Goal: Task Accomplishment & Management: Use online tool/utility

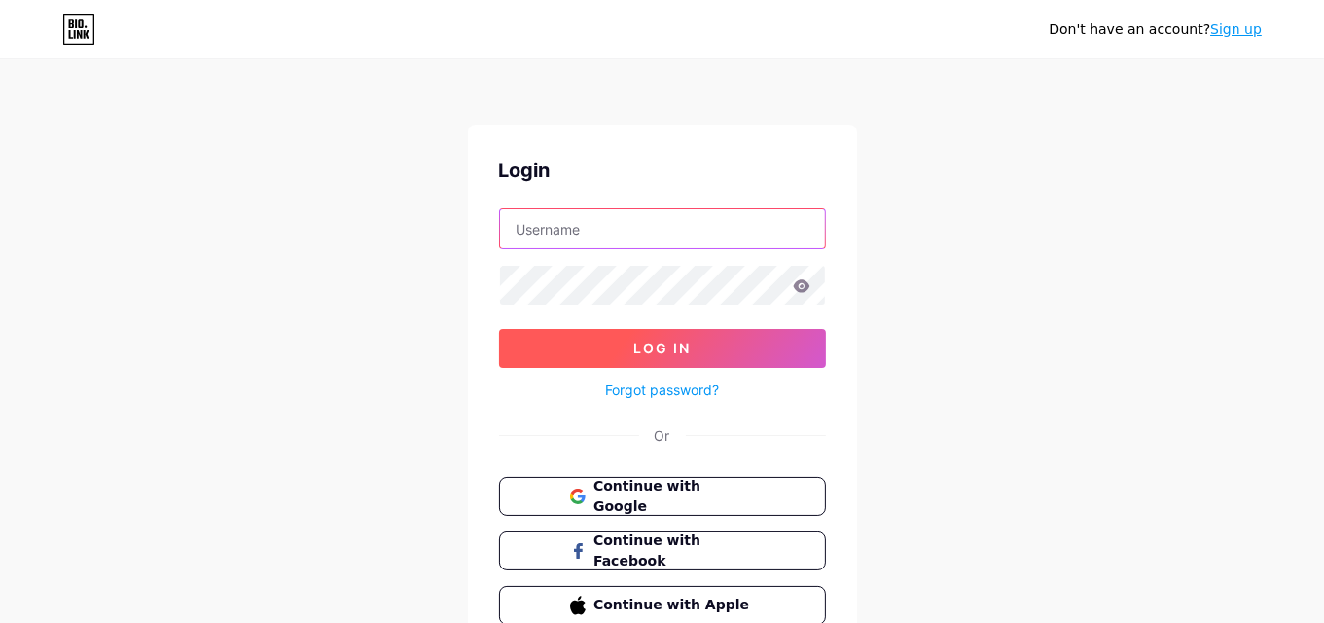
type input "[EMAIL_ADDRESS][DOMAIN_NAME]"
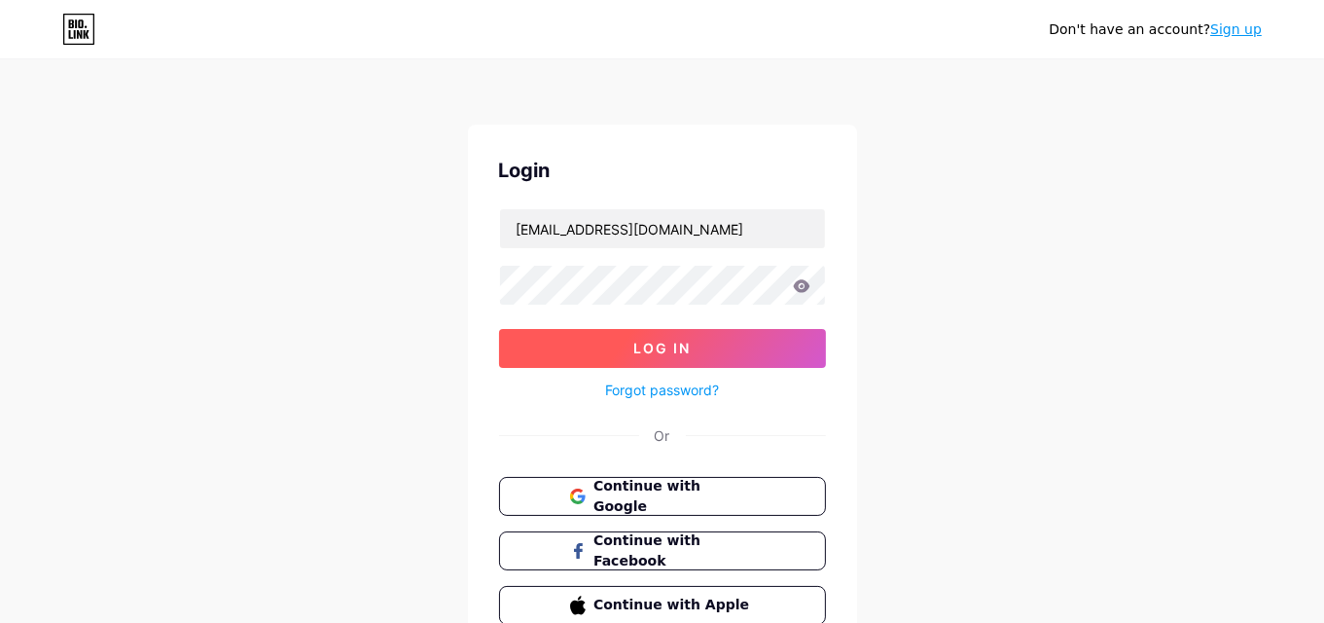
click at [680, 346] on span "Log In" at bounding box center [662, 348] width 57 height 17
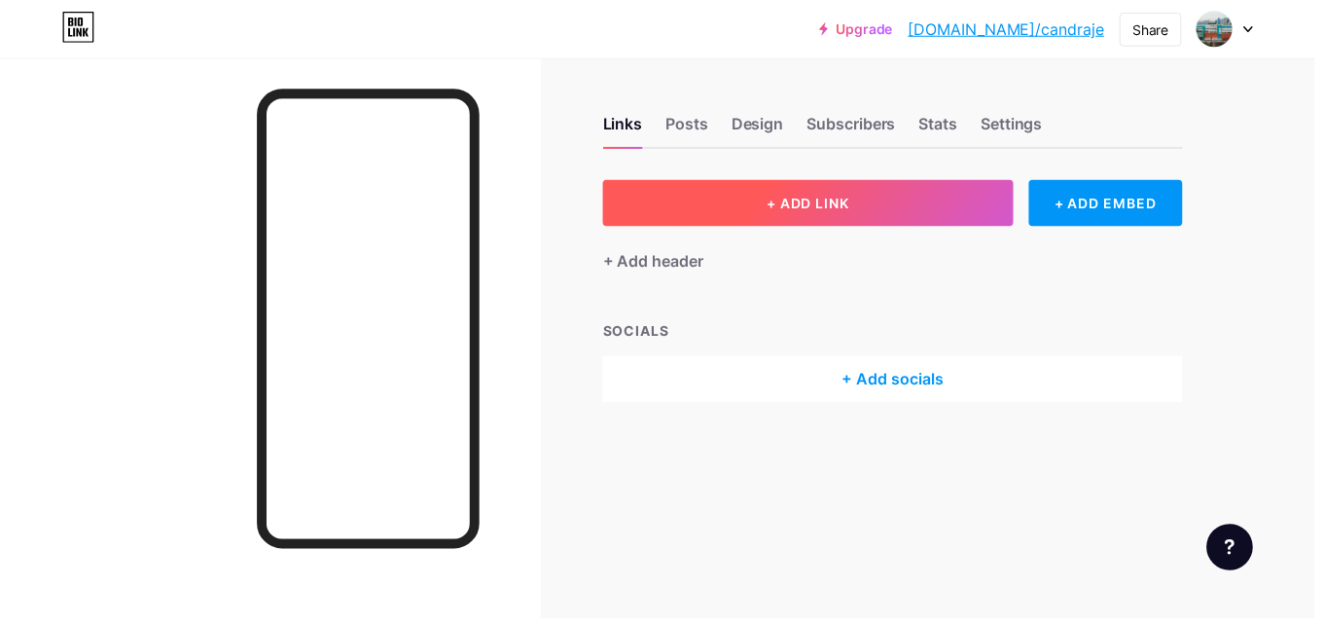
click at [828, 211] on span "+ ADD LINK" at bounding box center [814, 205] width 84 height 17
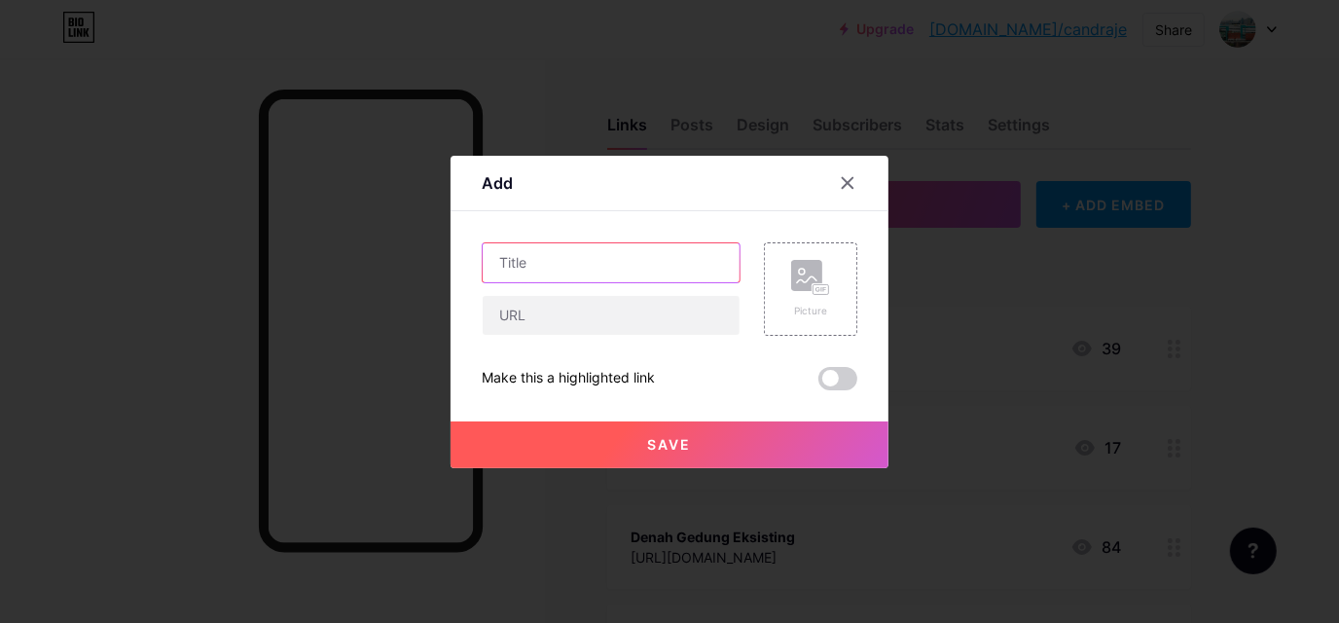
click at [572, 266] on input "text" at bounding box center [611, 262] width 257 height 39
type input "AUDIT SPI 2025"
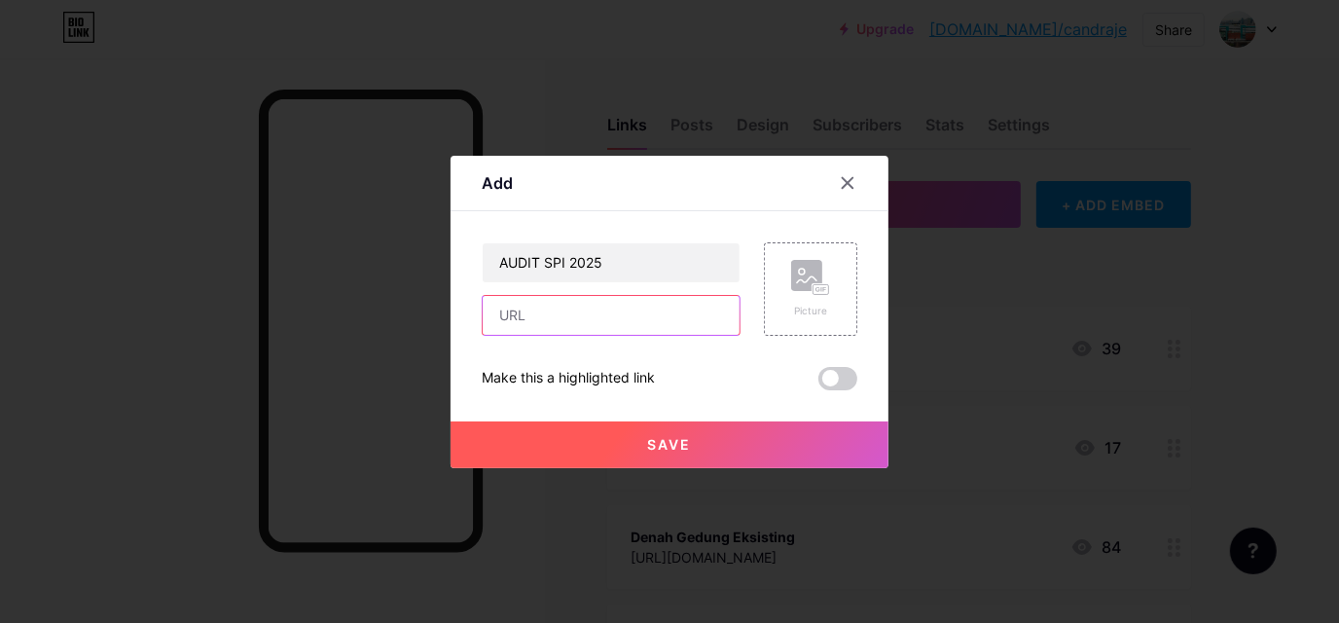
click at [555, 317] on input "text" at bounding box center [611, 315] width 257 height 39
paste input "[URL][DOMAIN_NAME]"
type input "[URL][DOMAIN_NAME]"
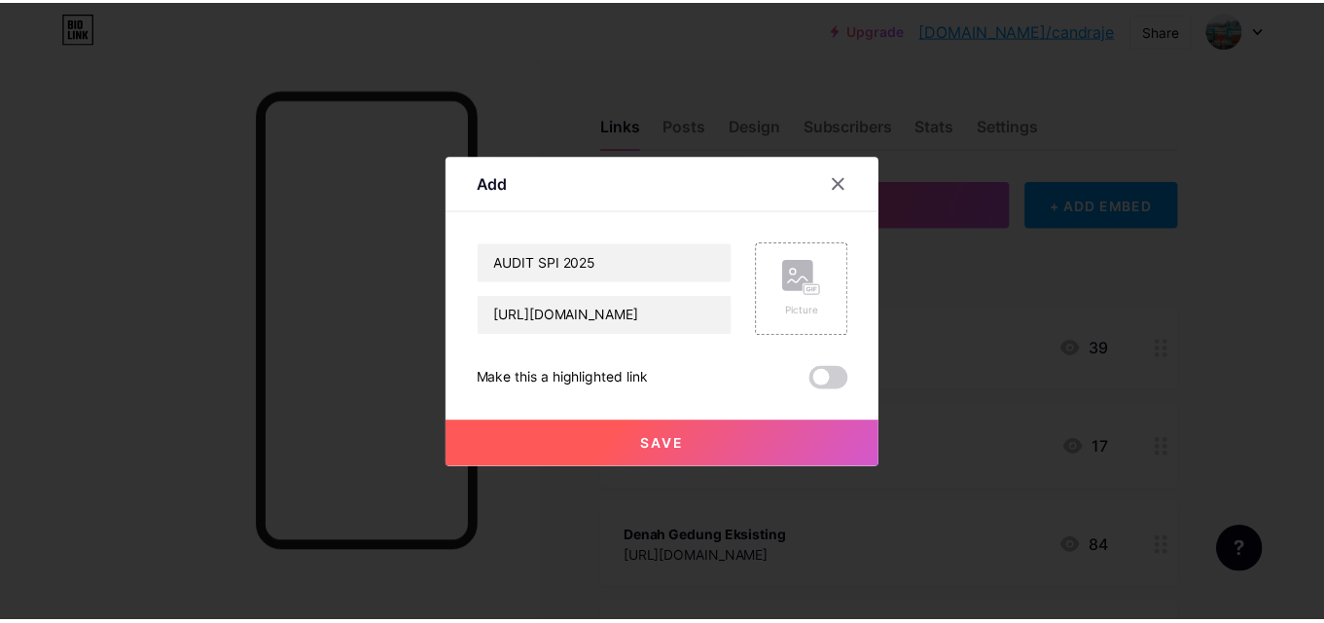
scroll to position [0, 0]
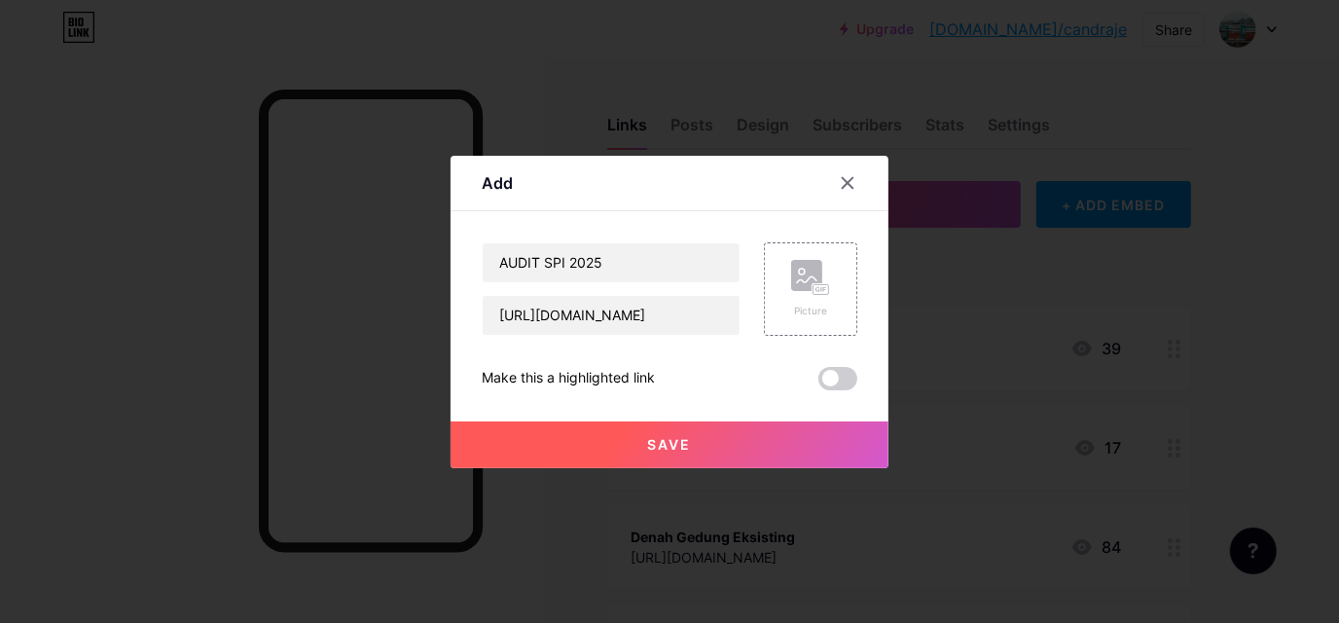
click at [616, 433] on button "Save" at bounding box center [670, 444] width 438 height 47
